Goal: Transaction & Acquisition: Purchase product/service

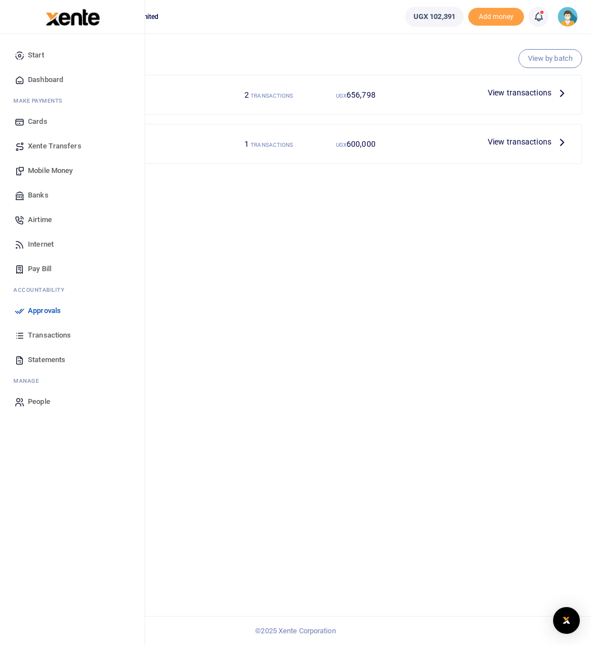
click at [52, 335] on span "Transactions" at bounding box center [49, 335] width 43 height 11
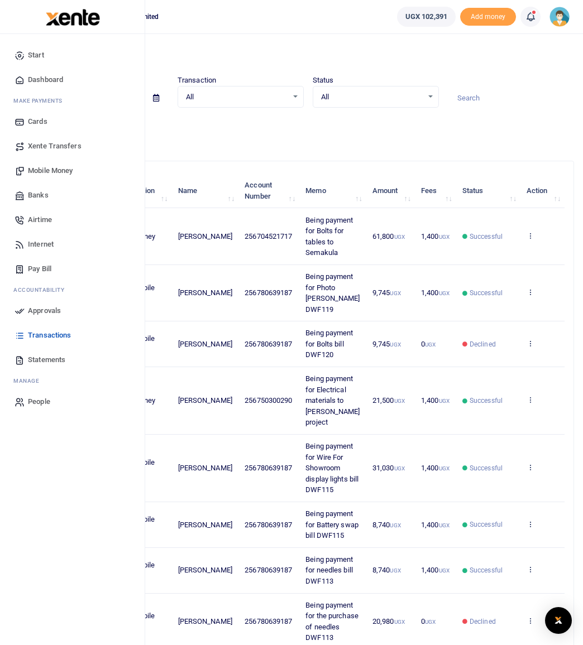
click at [42, 172] on span "Mobile Money" at bounding box center [50, 170] width 45 height 11
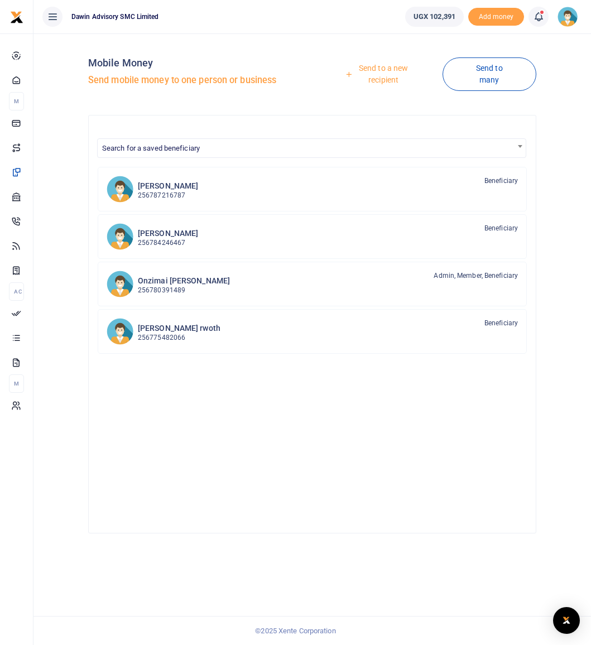
click at [389, 71] on link "Send to a new recipient" at bounding box center [380, 74] width 126 height 32
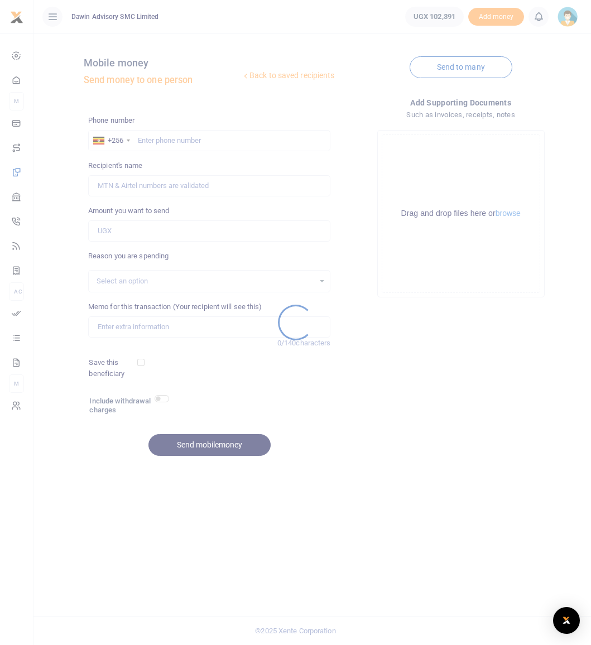
click at [151, 141] on div at bounding box center [295, 322] width 591 height 645
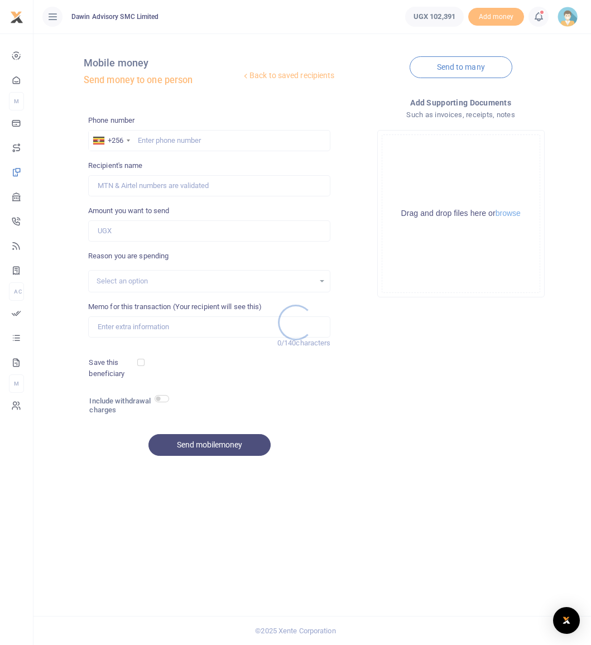
click at [161, 141] on div at bounding box center [295, 322] width 591 height 645
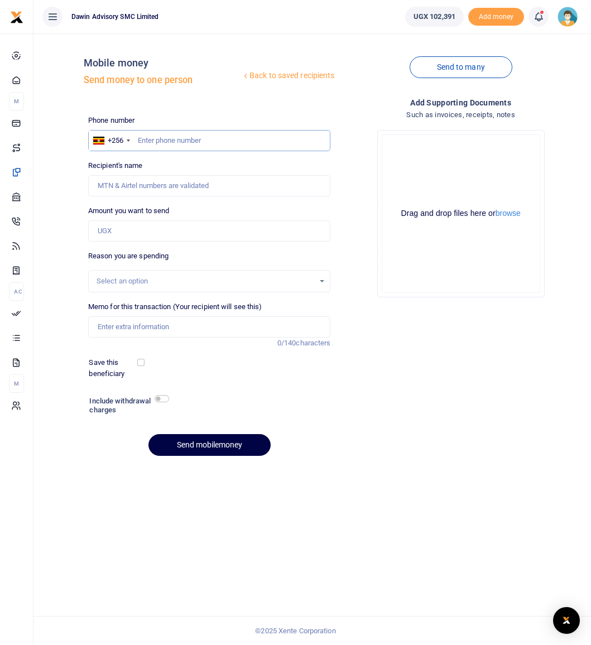
click at [192, 141] on input "text" at bounding box center [209, 140] width 243 height 21
type input "0780979329"
type input "Resty Nakazzi"
type input "0780979329"
click at [126, 232] on input "Amount you want to send" at bounding box center [209, 231] width 243 height 21
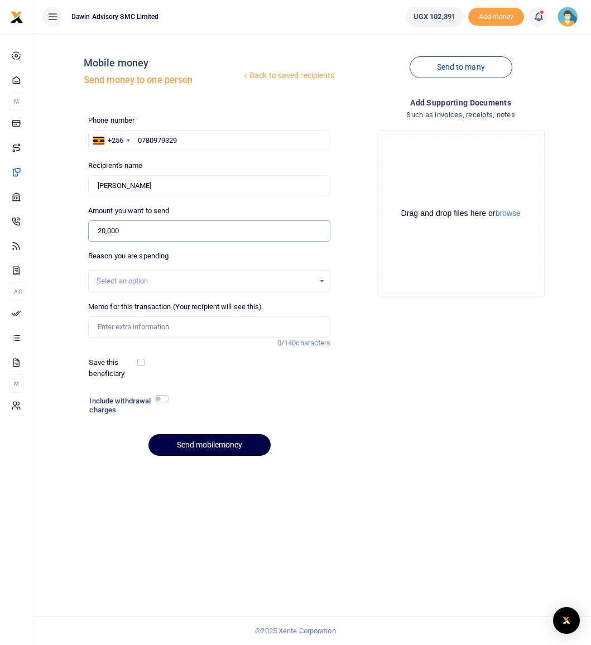
type input "20,000"
click at [124, 281] on div "Select an option" at bounding box center [206, 281] width 218 height 11
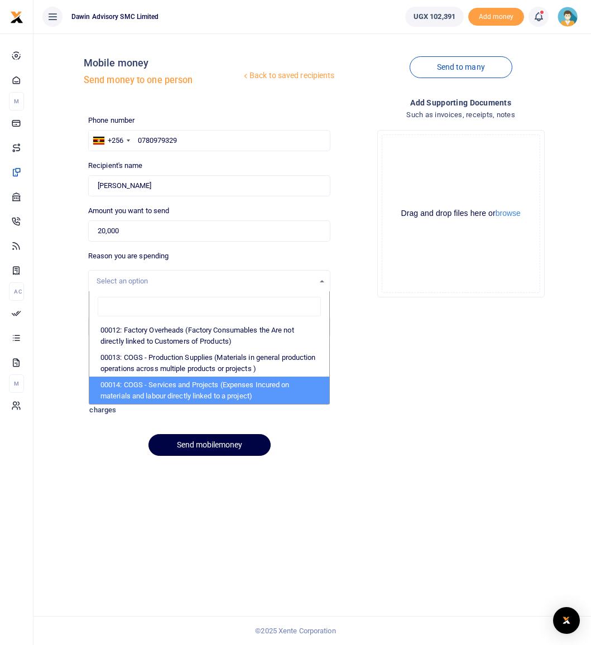
click at [162, 382] on li "00014: COGS - Services and Projects (Expenses Incured on materials and labour d…" at bounding box center [209, 390] width 241 height 27
select select "5381"
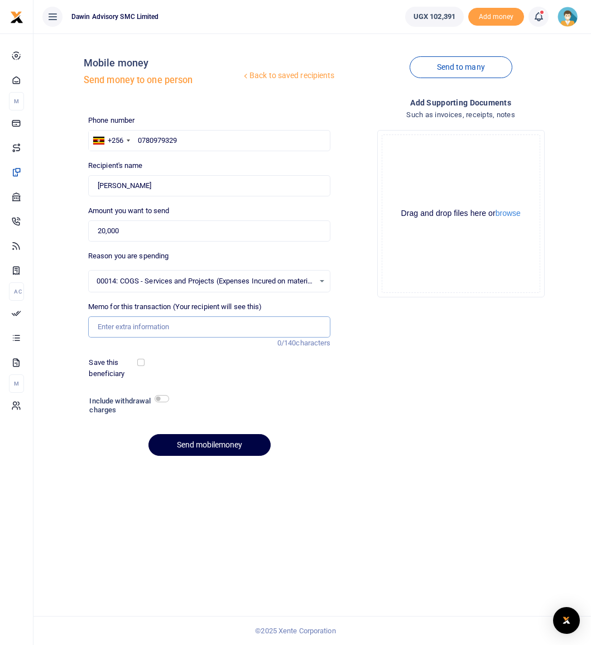
click at [127, 329] on input "Memo for this transaction (Your recipient will see this)" at bounding box center [209, 327] width 243 height 21
type input "Tiling Labour For Skirting at Dr Gill"
click at [226, 441] on button "Send mobilemoney" at bounding box center [210, 445] width 122 height 22
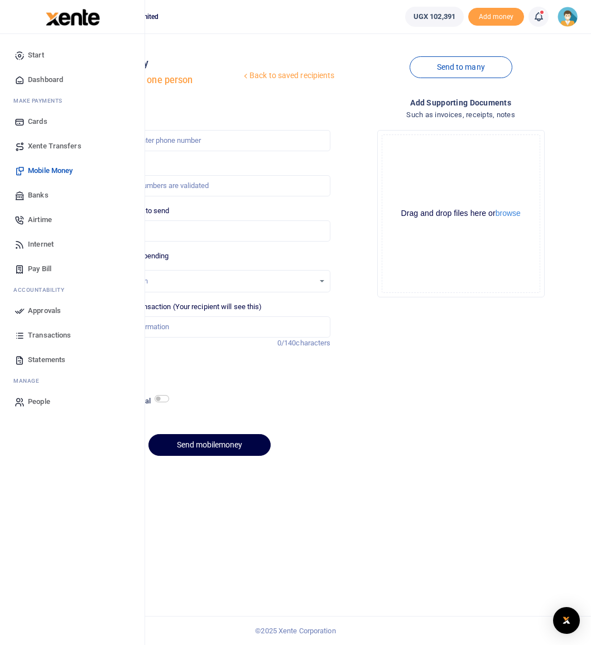
click at [35, 310] on span "Approvals" at bounding box center [44, 310] width 33 height 11
click at [39, 310] on span "Approvals" at bounding box center [44, 310] width 33 height 11
